Goal: Transaction & Acquisition: Obtain resource

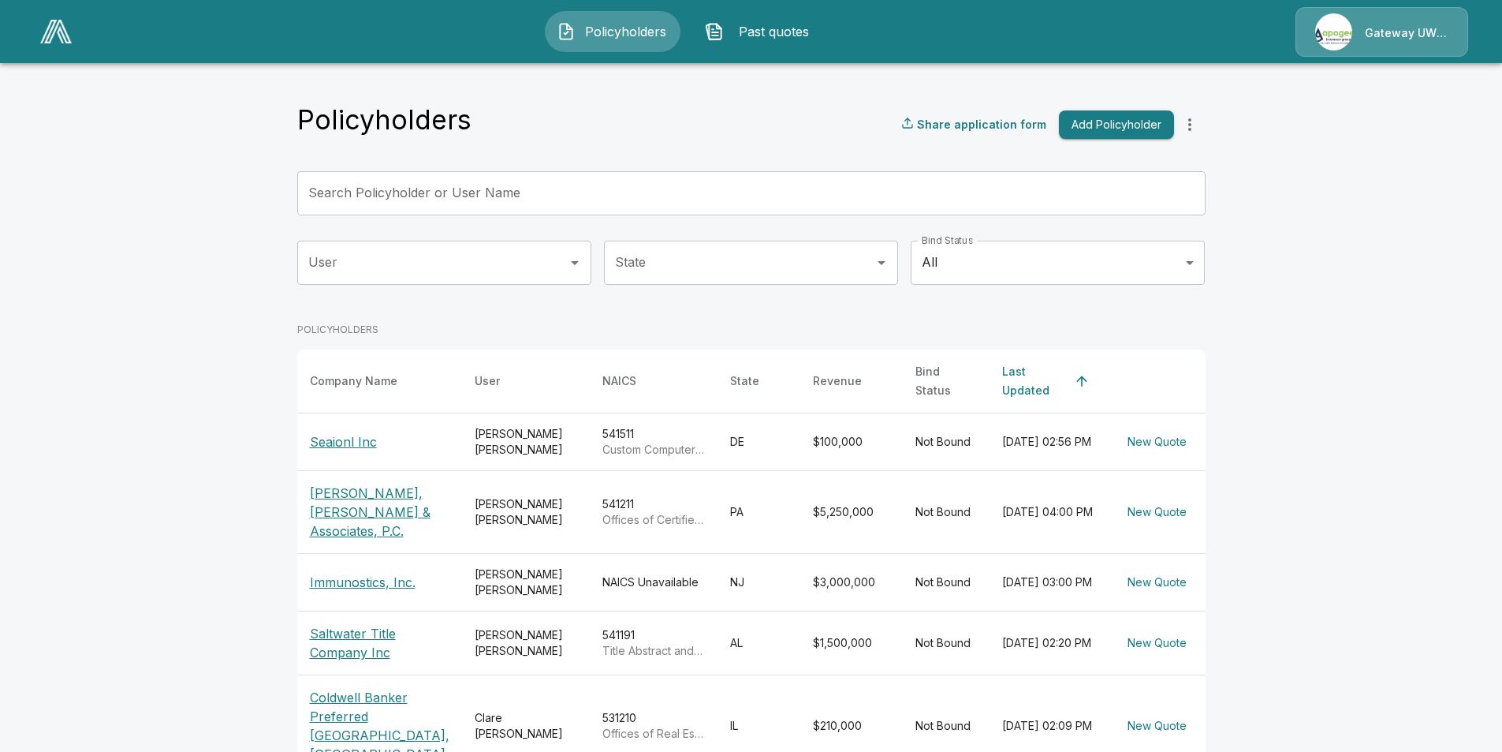
click at [327, 442] on p "Seaionl Inc" at bounding box center [380, 441] width 140 height 19
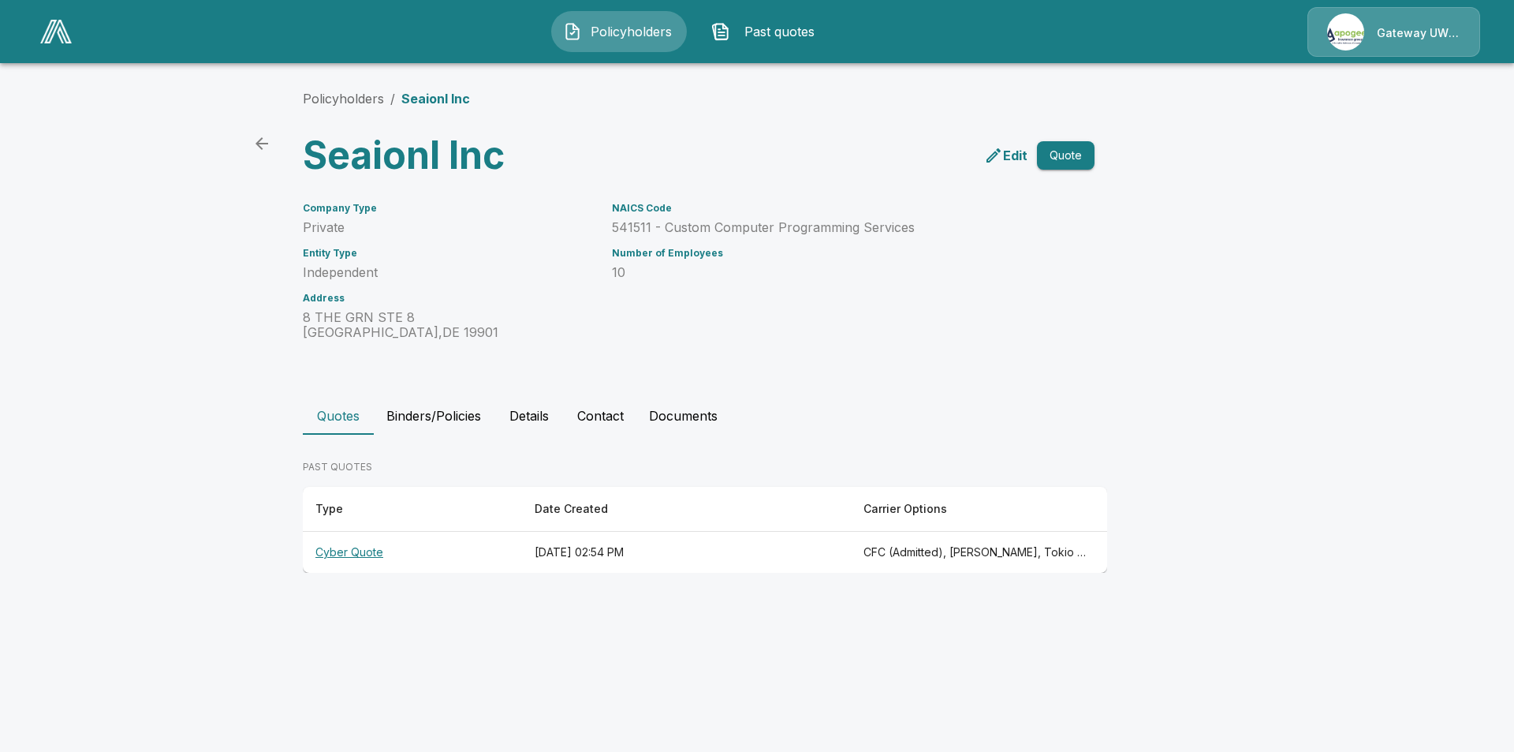
click at [363, 549] on th "Cyber Quote" at bounding box center [412, 553] width 219 height 42
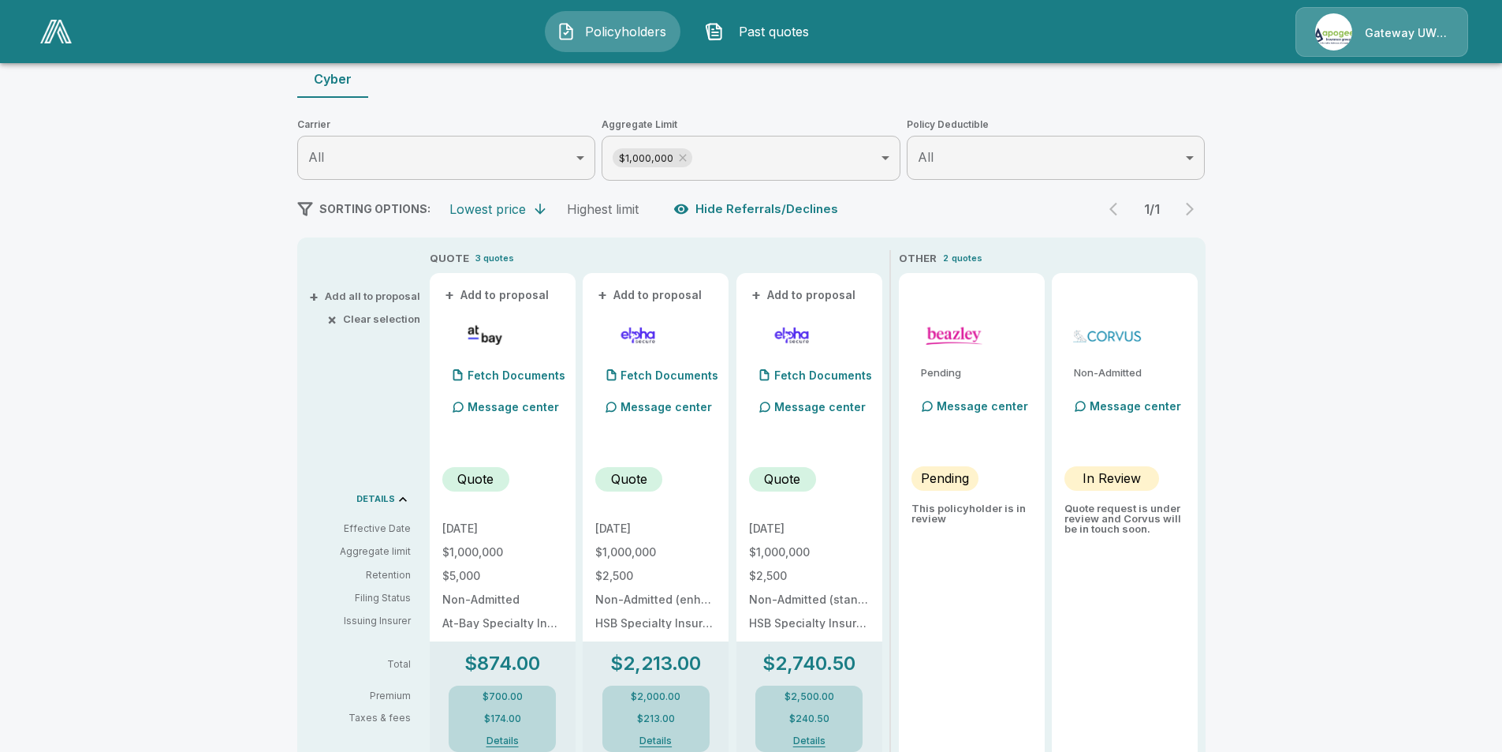
scroll to position [177, 0]
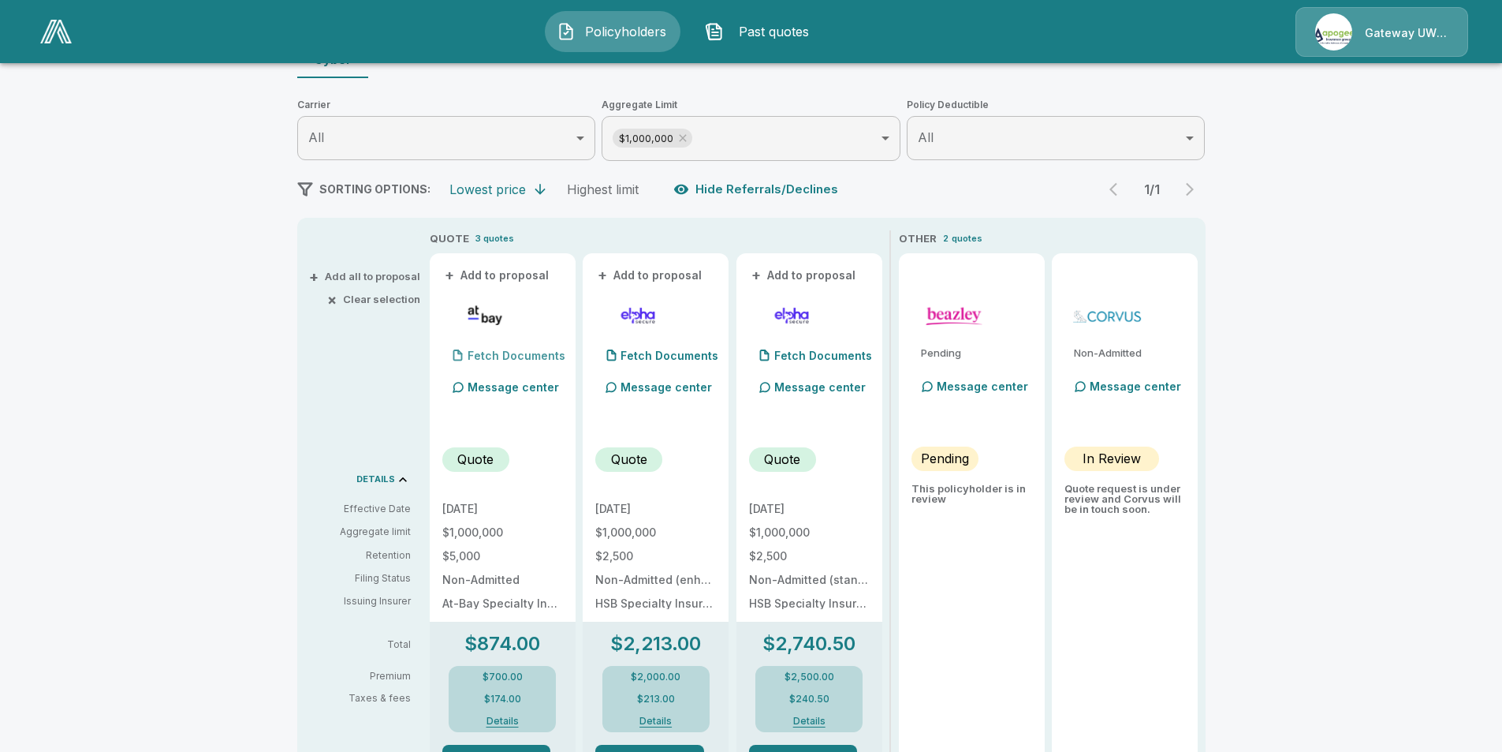
click at [502, 357] on p "Fetch Documents" at bounding box center [517, 355] width 98 height 11
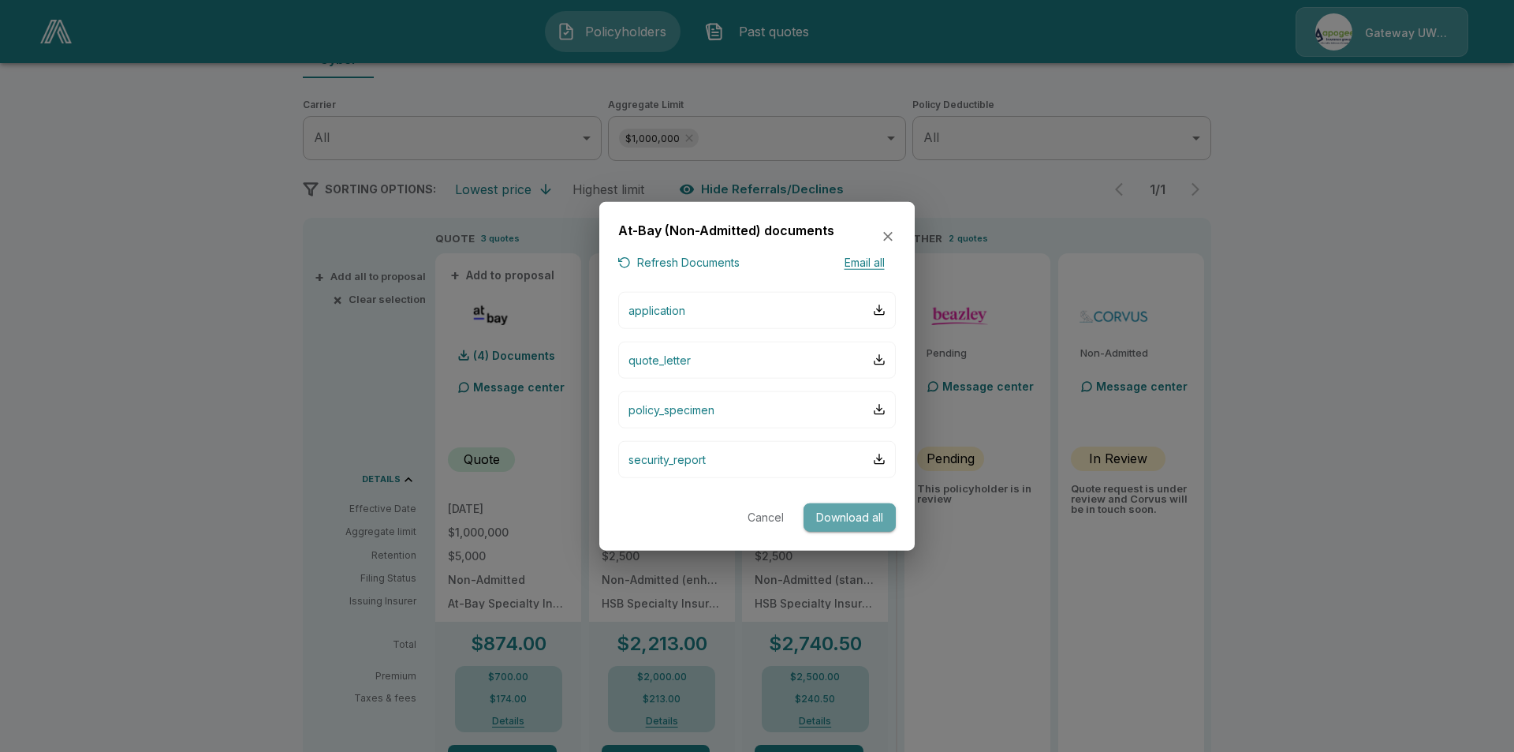
click at [855, 526] on button "Download all" at bounding box center [850, 516] width 92 height 29
